Goal: Task Accomplishment & Management: Complete application form

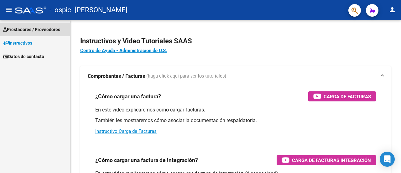
click at [49, 27] on span "Prestadores / Proveedores" at bounding box center [31, 29] width 57 height 7
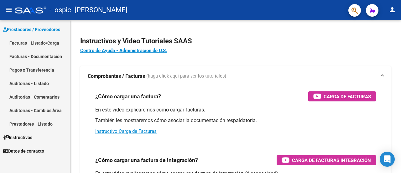
click at [52, 42] on link "Facturas - Listado/Carga" at bounding box center [35, 42] width 70 height 13
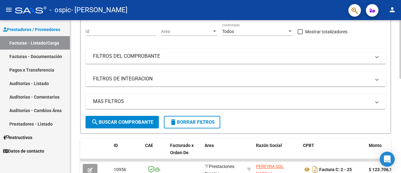
scroll to position [57, 0]
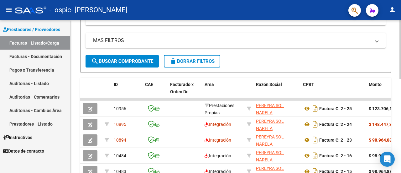
click at [401, 92] on div at bounding box center [400, 95] width 2 height 59
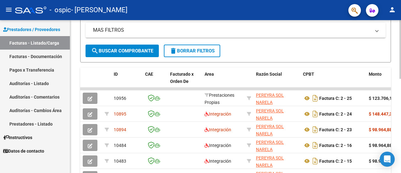
click at [400, 93] on div at bounding box center [400, 99] width 2 height 59
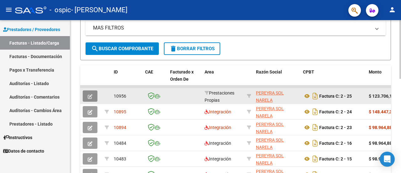
click at [85, 95] on button "button" at bounding box center [90, 95] width 15 height 11
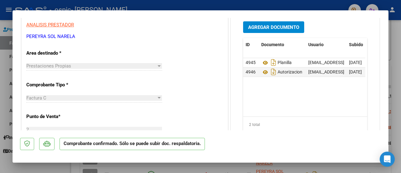
scroll to position [107, 0]
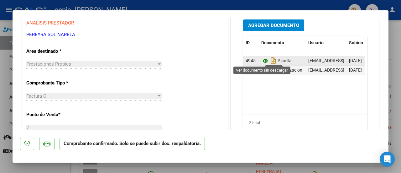
click at [265, 60] on icon at bounding box center [265, 61] width 8 height 8
click at [272, 61] on icon "Descargar documento" at bounding box center [273, 60] width 8 height 10
click at [249, 89] on datatable-body "4945 Planilla [EMAIL_ADDRESS][DOMAIN_NAME] - SOL NARELA PEREYRA [DATE] 4946 Aut…" at bounding box center [304, 85] width 122 height 58
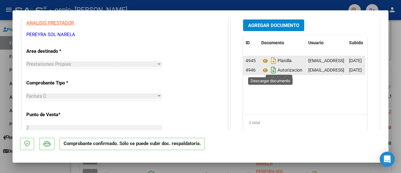
click at [270, 68] on icon "Descargar documento" at bounding box center [273, 70] width 8 height 10
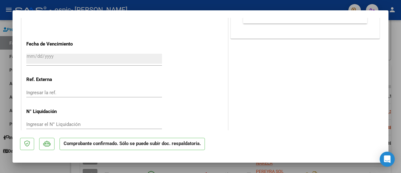
scroll to position [371, 0]
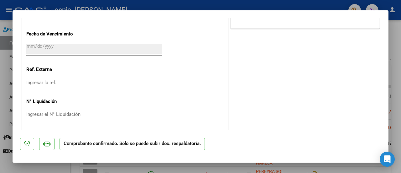
type input "$ 0,00"
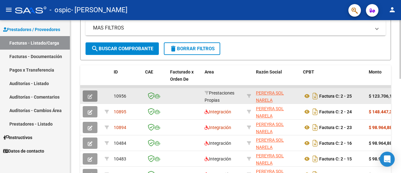
click at [90, 97] on icon "button" at bounding box center [90, 96] width 5 height 5
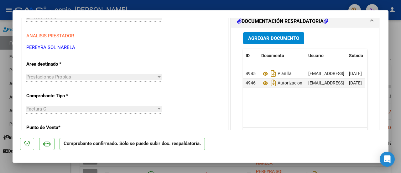
scroll to position [0, 0]
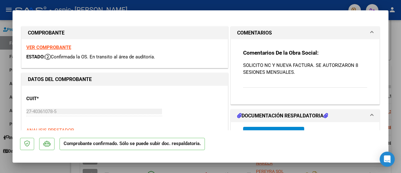
click at [63, 47] on strong "VER COMPROBANTE" at bounding box center [48, 47] width 45 height 6
type input "$ 0,00"
